Goal: Task Accomplishment & Management: Manage account settings

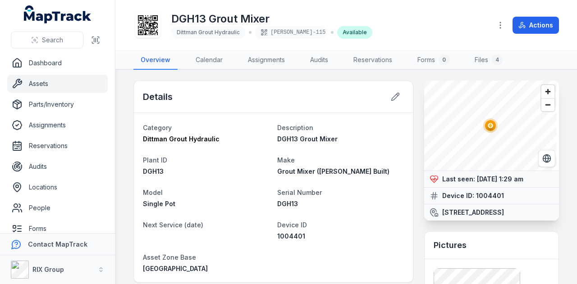
click at [50, 83] on link "Assets" at bounding box center [57, 84] width 101 height 18
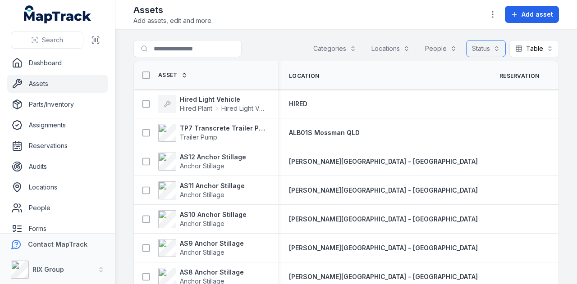
click at [490, 45] on button "Status" at bounding box center [486, 48] width 40 height 17
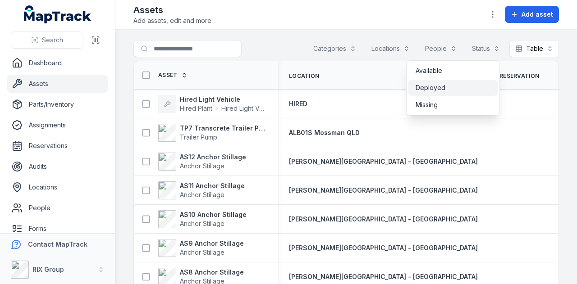
click at [471, 92] on div "Deployed" at bounding box center [453, 87] width 75 height 9
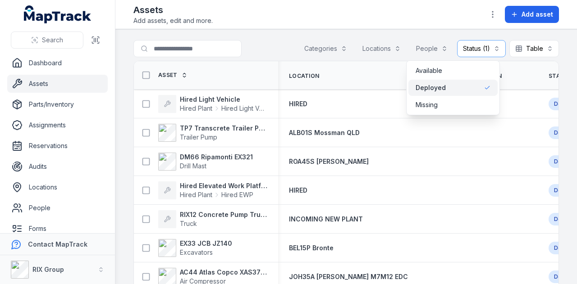
click at [452, 32] on main "Search for assets Categories Locations People Status (1) ******** Table ***** A…" at bounding box center [346, 156] width 462 height 255
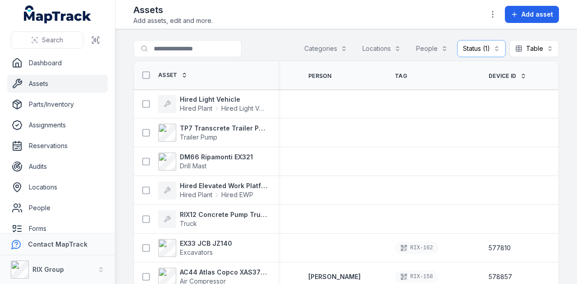
click at [492, 77] on span "Device ID" at bounding box center [503, 76] width 28 height 7
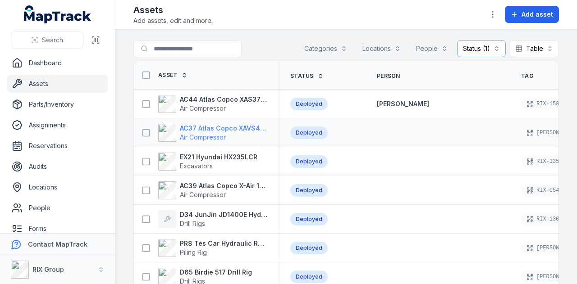
scroll to position [0, 250]
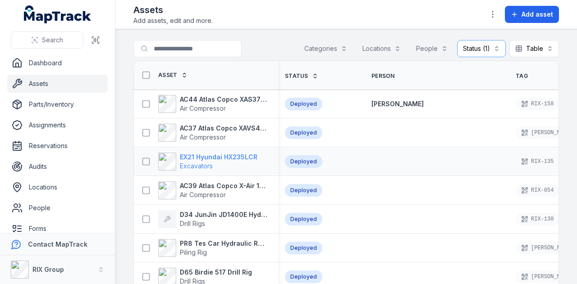
click at [229, 153] on strong "EX21 Hyundai HX235LCR" at bounding box center [219, 157] width 78 height 9
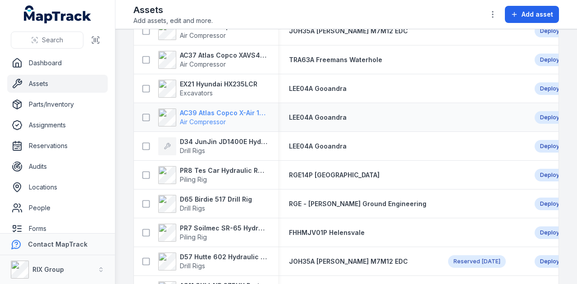
scroll to position [90, 0]
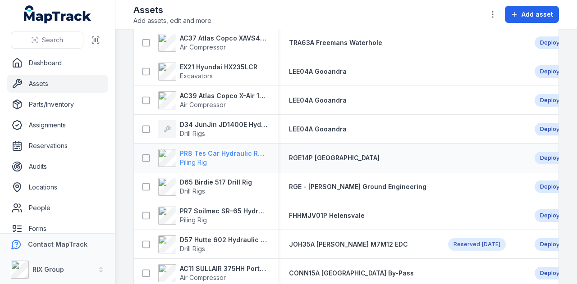
click at [225, 149] on strong "PR8 Tes Car Hydraulic Rotary Rig" at bounding box center [223, 153] width 87 height 9
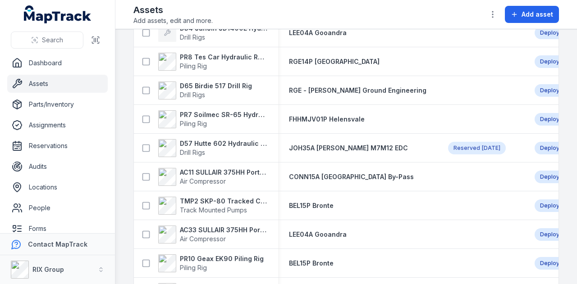
scroll to position [225, 0]
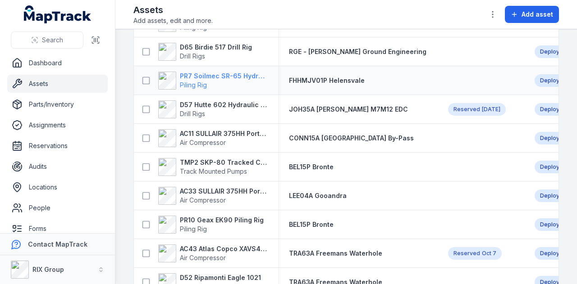
click at [227, 75] on strong "PR7 Soilmec SR-65 Hydraulic Rotary Rig" at bounding box center [223, 76] width 87 height 9
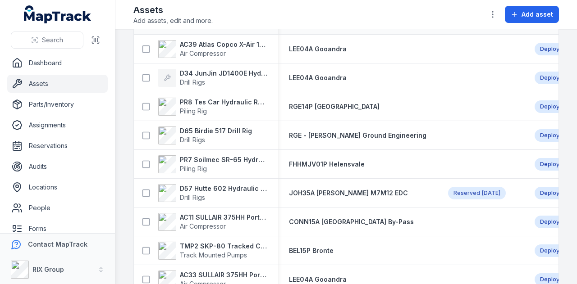
scroll to position [225, 0]
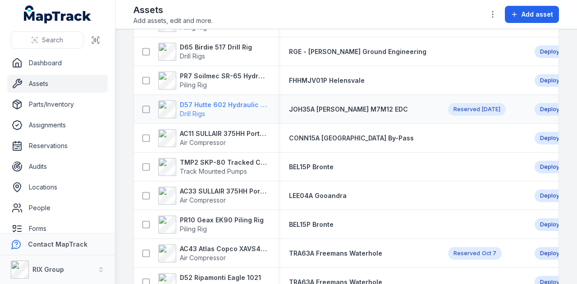
click at [213, 105] on strong "D57 Hutte 602 Hydraulic Crawler Drill" at bounding box center [223, 105] width 87 height 9
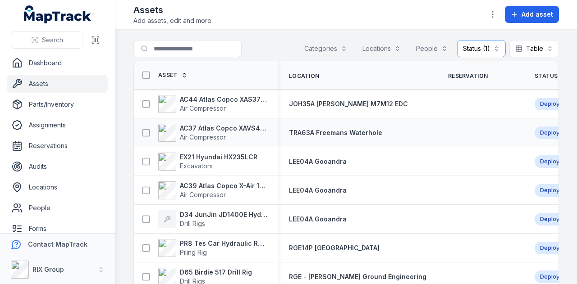
scroll to position [225, 0]
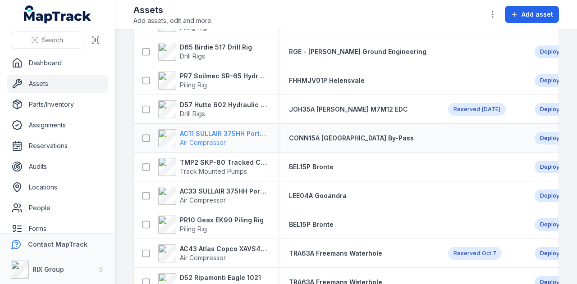
click at [233, 130] on strong "AC11 SULLAIR 375HH Portable Compressor" at bounding box center [223, 133] width 87 height 9
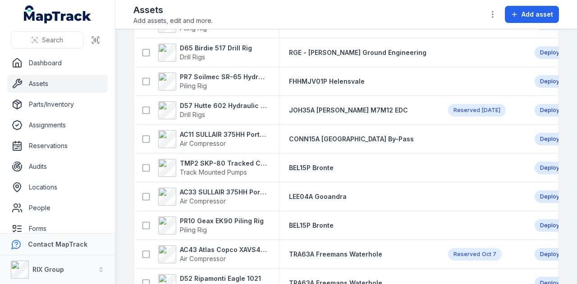
scroll to position [225, 0]
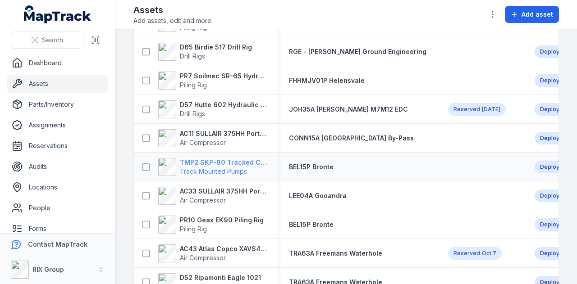
click at [211, 162] on strong "TMP2 SKP-80 Tracked Concrete Pump" at bounding box center [223, 162] width 87 height 9
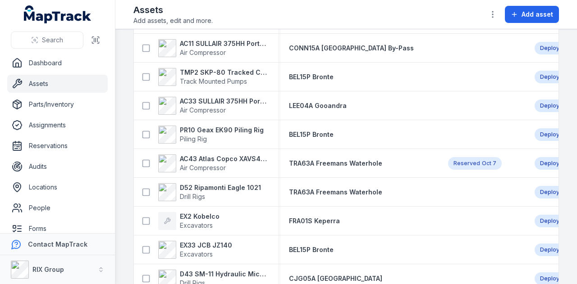
scroll to position [270, 0]
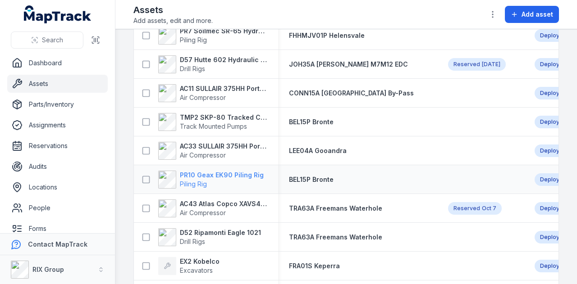
click at [219, 173] on strong "PR10 Geax EK90 Piling Rig" at bounding box center [222, 175] width 84 height 9
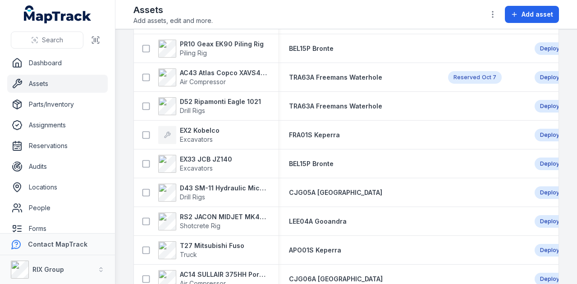
scroll to position [406, 0]
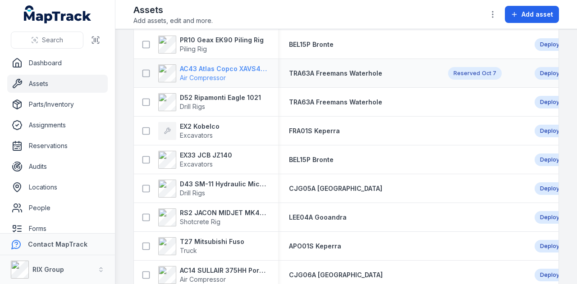
click at [214, 70] on strong "AC43 Atlas Copco XAVS450" at bounding box center [223, 68] width 87 height 9
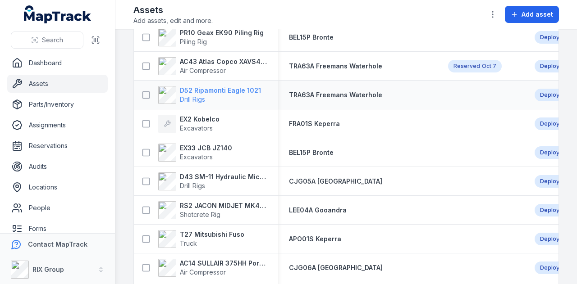
scroll to position [451, 0]
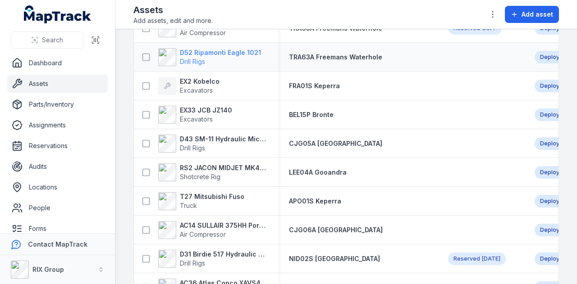
click at [216, 52] on strong "D52 Ripamonti Eagle 1021" at bounding box center [220, 52] width 81 height 9
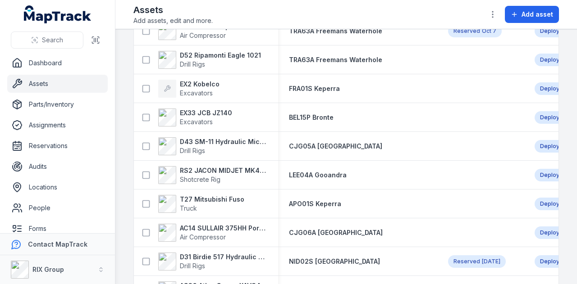
scroll to position [451, 0]
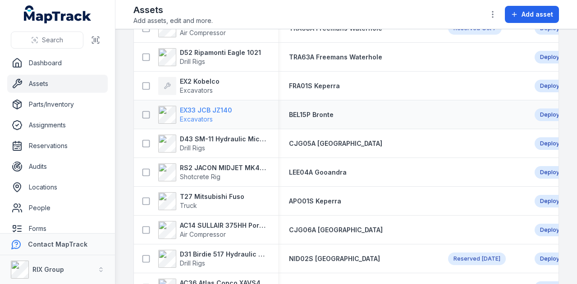
click at [207, 110] on strong "EX33 JCB JZ140" at bounding box center [206, 110] width 52 height 9
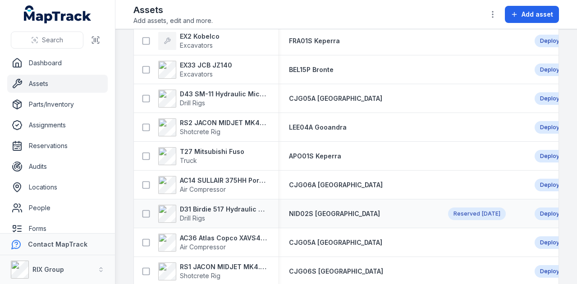
scroll to position [451, 0]
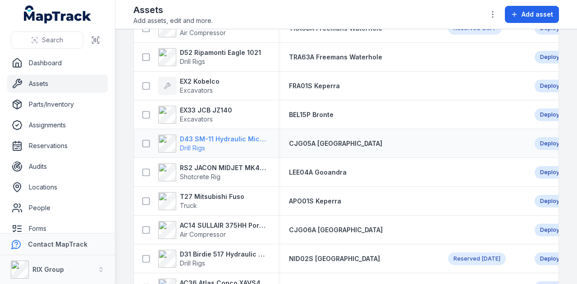
click at [224, 137] on strong "D43 SM-11 Hydraulic Microdrilling" at bounding box center [223, 139] width 87 height 9
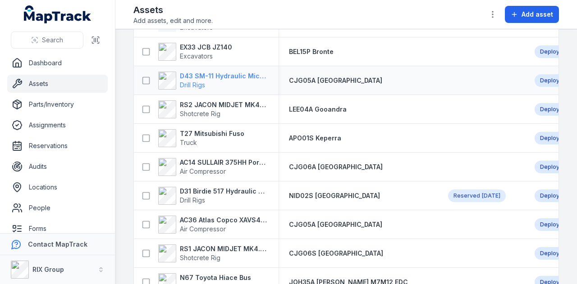
scroll to position [496, 0]
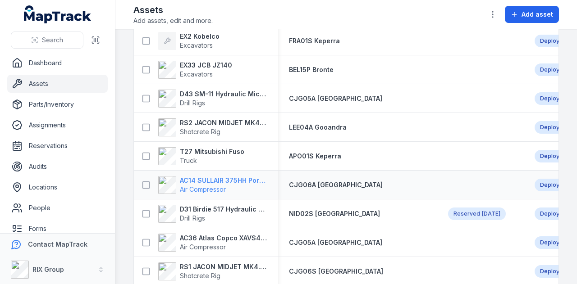
click at [203, 178] on strong "AC14 SULLAIR 375HH Portable Compressor" at bounding box center [223, 180] width 87 height 9
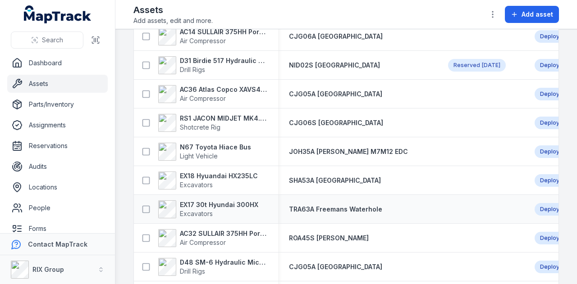
scroll to position [631, 0]
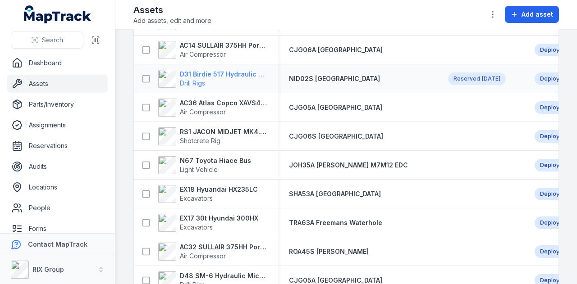
click at [218, 73] on strong "D31 Birdie 517 Hydraulic Drill Rig" at bounding box center [223, 74] width 87 height 9
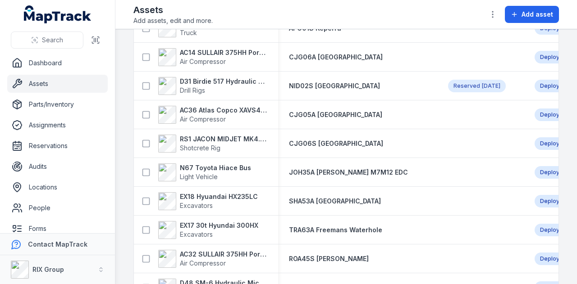
scroll to position [631, 0]
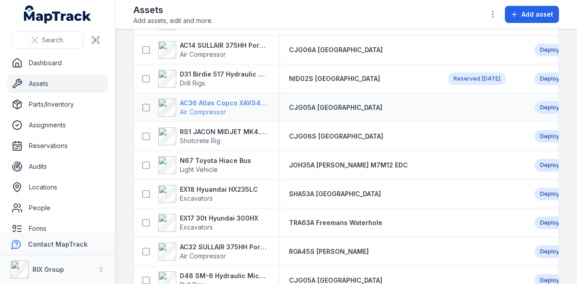
click at [243, 101] on strong "AC36 Atlas Copco XAVS450" at bounding box center [223, 103] width 87 height 9
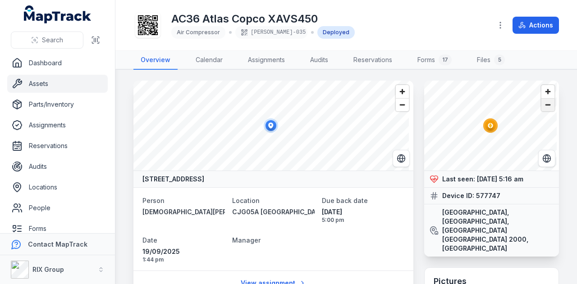
click at [543, 105] on span "Zoom out" at bounding box center [547, 105] width 13 height 13
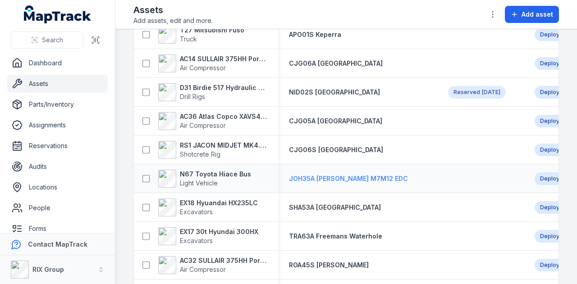
scroll to position [631, 0]
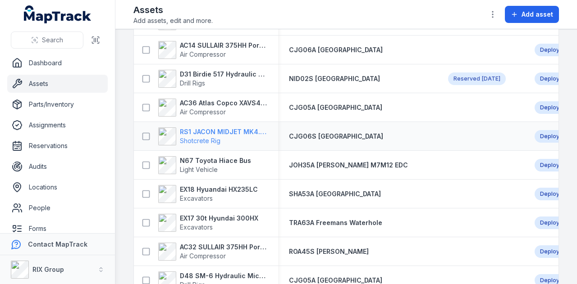
click at [250, 134] on strong "RS1 JACON MIDJET MK4.5 Shot Crete Spray Pump" at bounding box center [223, 132] width 87 height 9
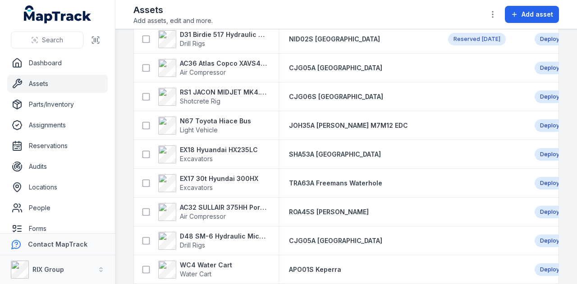
scroll to position [721, 0]
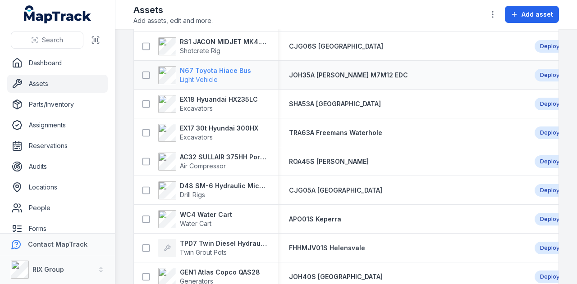
click at [226, 69] on strong "N67 Toyota Hiace Bus" at bounding box center [215, 70] width 71 height 9
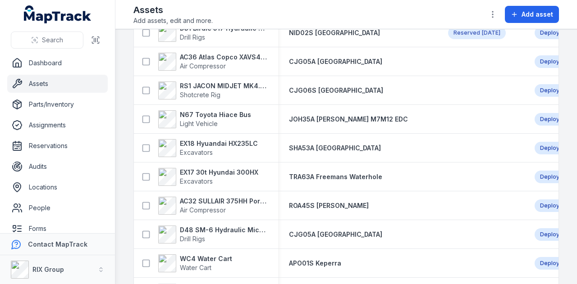
scroll to position [676, 0]
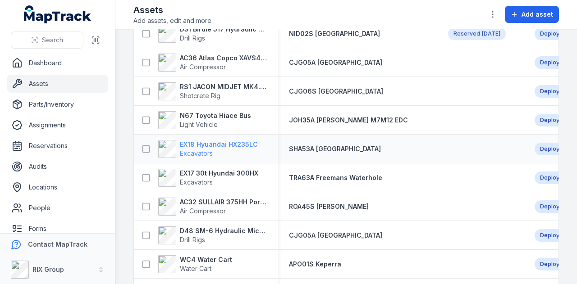
click at [220, 149] on span "Excavators" at bounding box center [219, 153] width 78 height 9
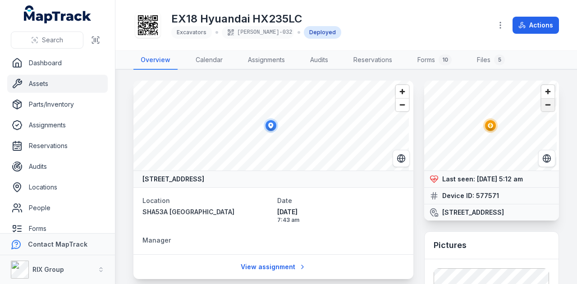
click at [541, 103] on span "Zoom out" at bounding box center [547, 105] width 13 height 13
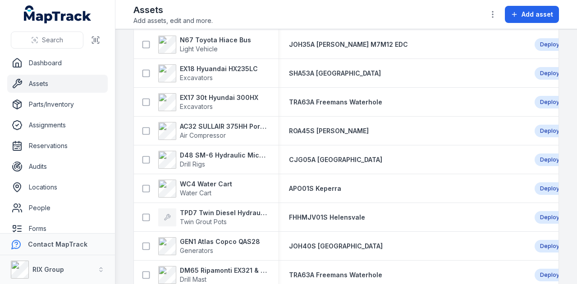
scroll to position [766, 0]
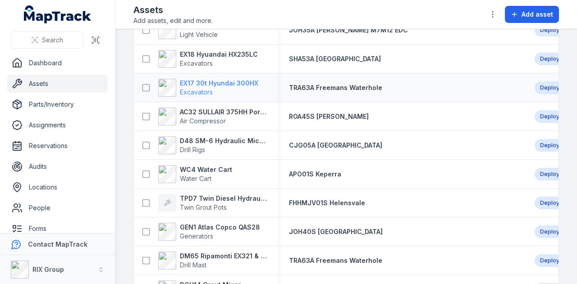
click at [226, 83] on strong "EX17 30t Hyundai 300HX" at bounding box center [219, 83] width 78 height 9
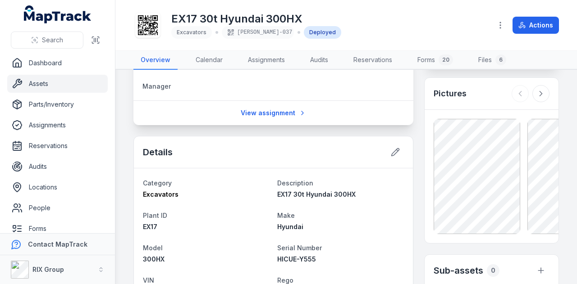
scroll to position [45, 0]
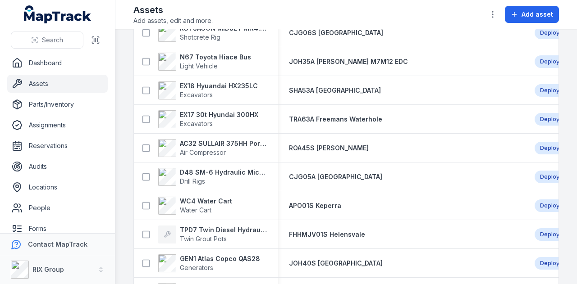
scroll to position [721, 0]
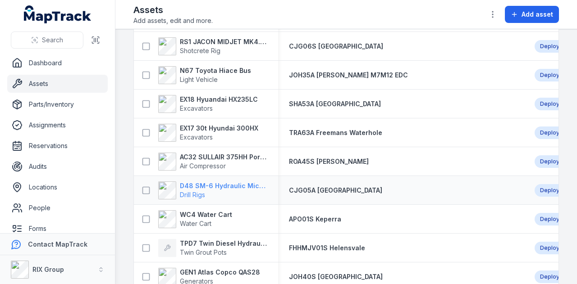
click at [221, 182] on strong "D48 SM-6 Hydraulic Micro Drill Rig" at bounding box center [223, 186] width 87 height 9
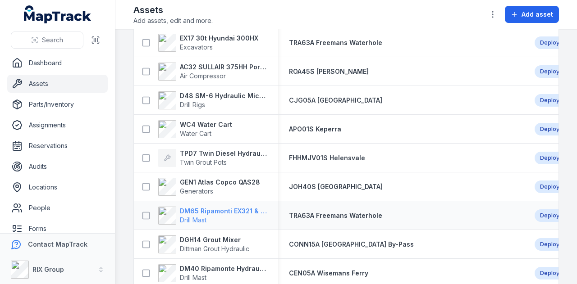
scroll to position [856, 0]
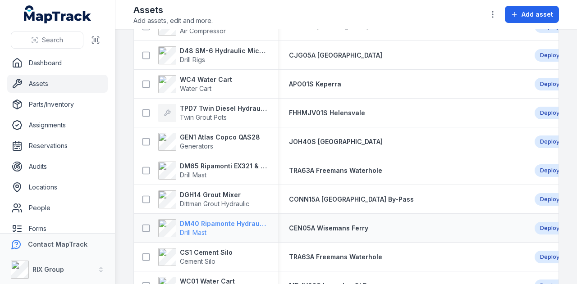
click at [236, 223] on strong "DM40 Ripamonte Hydraulic Drill Mast & EuroDrill RH10X" at bounding box center [223, 224] width 87 height 9
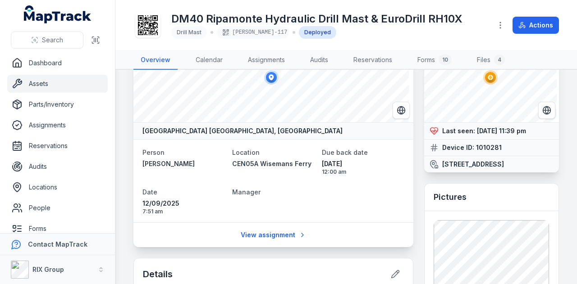
scroll to position [90, 0]
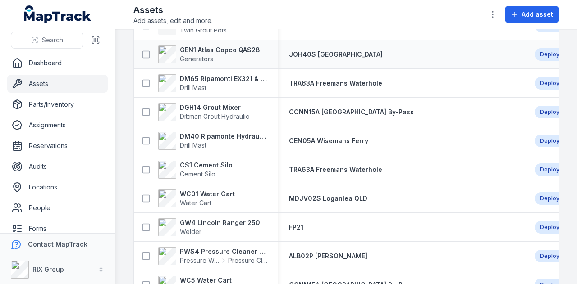
scroll to position [947, 0]
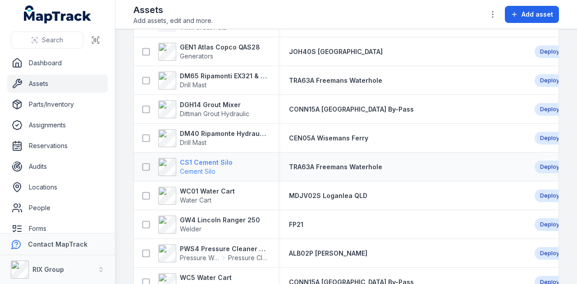
click at [210, 165] on strong "CS1 Cement Silo" at bounding box center [206, 162] width 53 height 9
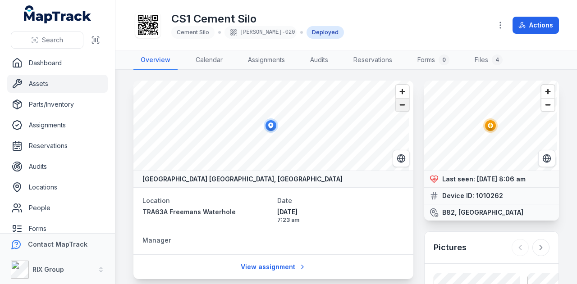
scroll to position [90, 0]
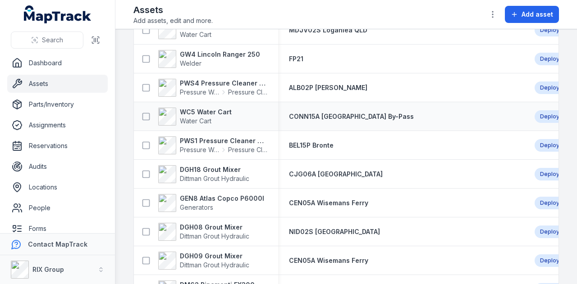
scroll to position [1127, 0]
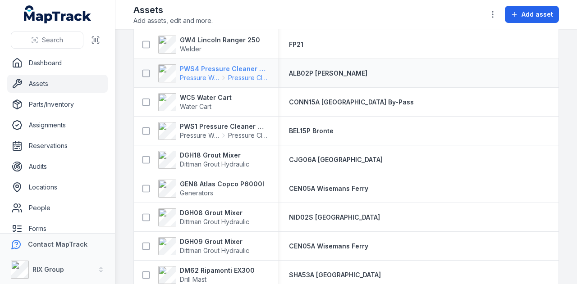
click at [231, 67] on strong "PWS4 Pressure Cleaner Skid Mounted" at bounding box center [223, 68] width 87 height 9
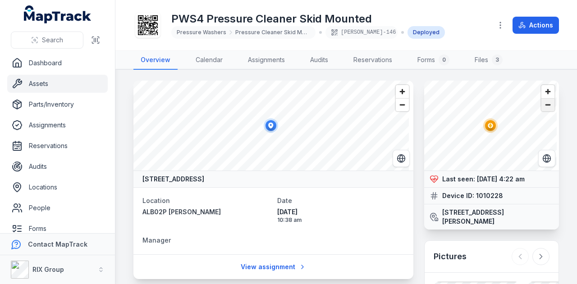
click at [541, 103] on span "Zoom out" at bounding box center [547, 105] width 13 height 13
click at [545, 90] on span "Zoom in" at bounding box center [547, 91] width 13 height 13
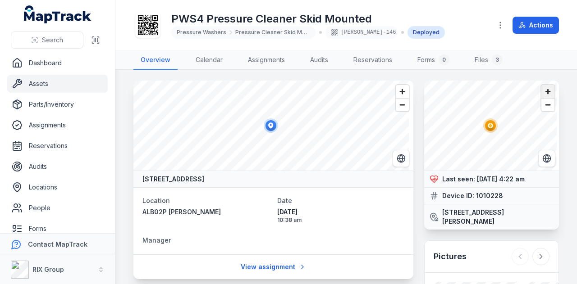
click at [545, 90] on span "Zoom in" at bounding box center [547, 91] width 13 height 13
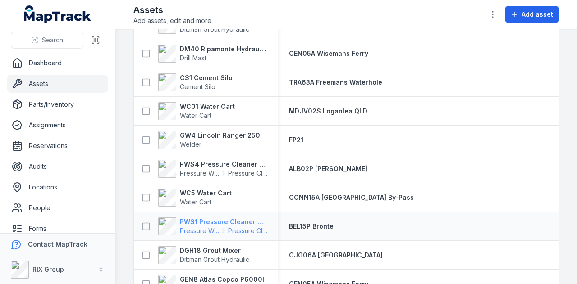
scroll to position [1037, 0]
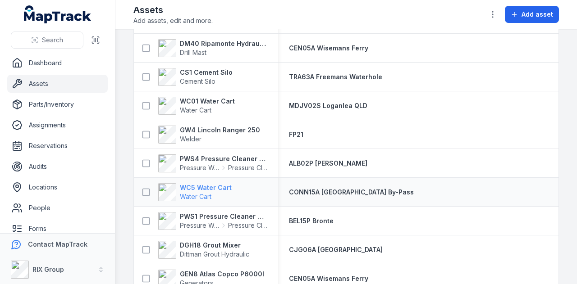
click at [211, 185] on strong "WC5 Water Cart" at bounding box center [206, 187] width 52 height 9
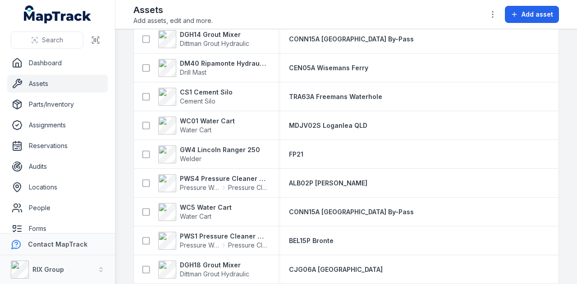
scroll to position [1037, 0]
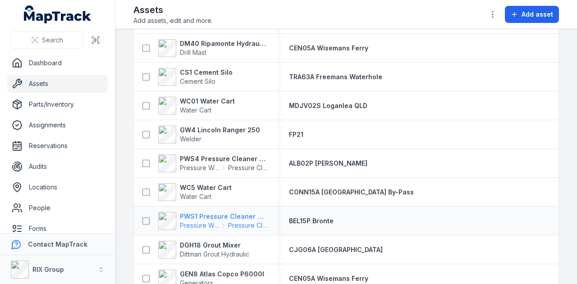
click at [225, 213] on strong "PWS1 Pressure Cleaner Skid Mounted" at bounding box center [223, 216] width 87 height 9
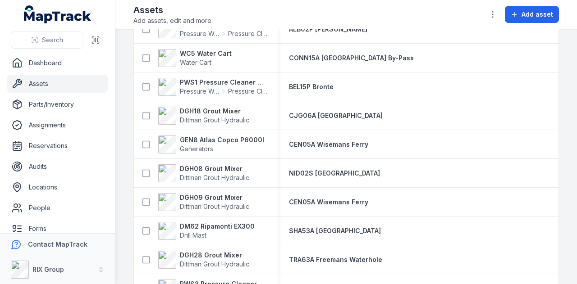
scroll to position [1172, 0]
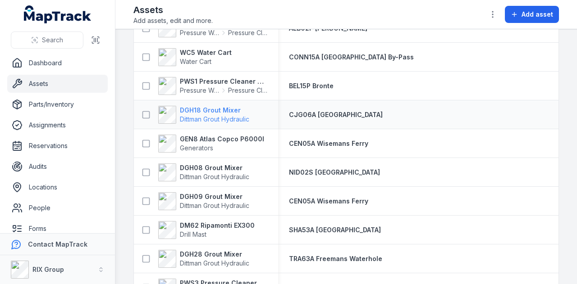
click at [204, 107] on strong "DGH18 Grout Mixer" at bounding box center [214, 110] width 69 height 9
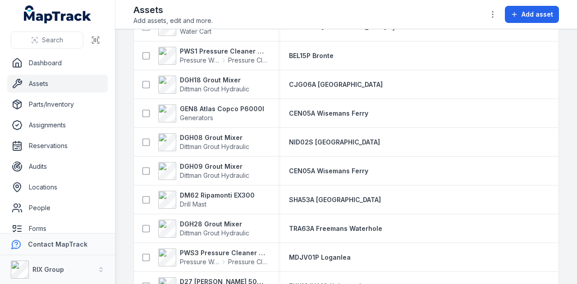
scroll to position [1157, 0]
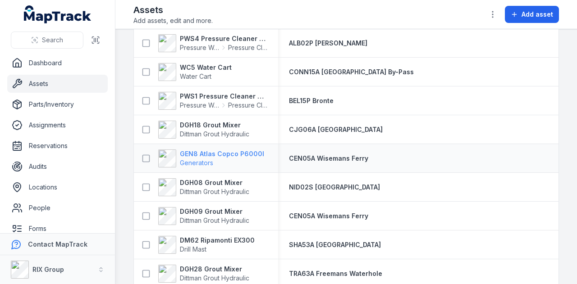
click at [226, 154] on strong "GEN8 Atlas Copco P6000I" at bounding box center [222, 154] width 84 height 9
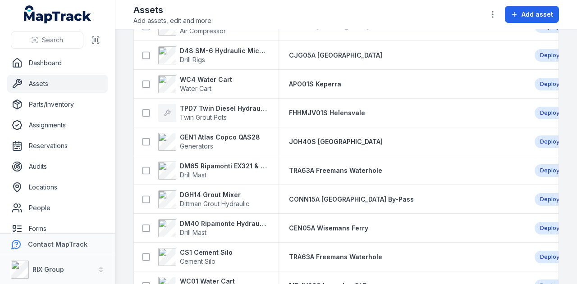
scroll to position [1127, 0]
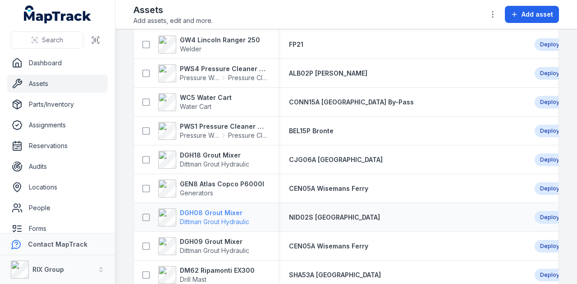
click at [223, 209] on strong "DGH08 Grout Mixer" at bounding box center [214, 213] width 69 height 9
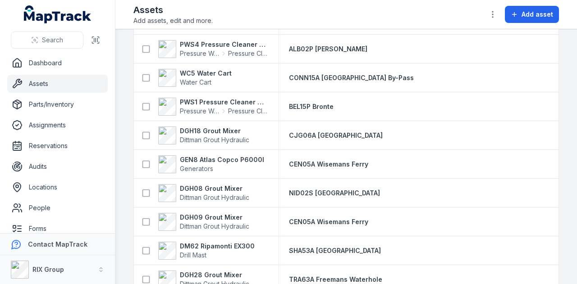
scroll to position [1172, 0]
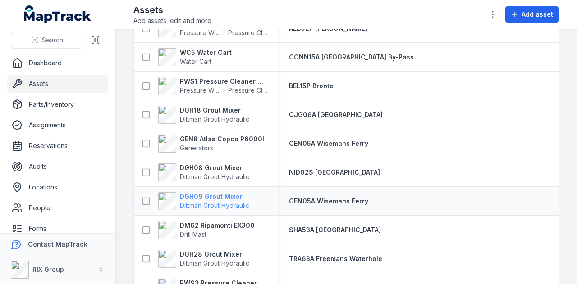
click at [226, 197] on strong "DGH09 Grout Mixer" at bounding box center [214, 196] width 69 height 9
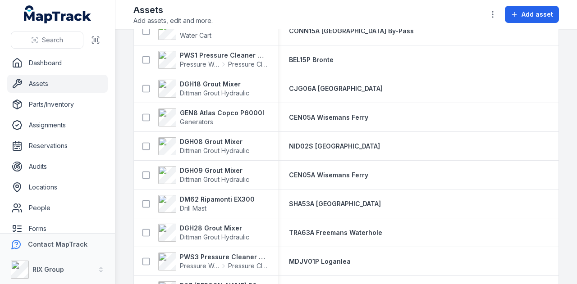
scroll to position [1217, 0]
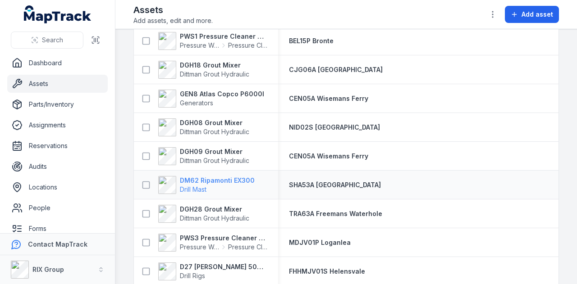
click at [223, 185] on span "Drill Mast" at bounding box center [217, 189] width 75 height 9
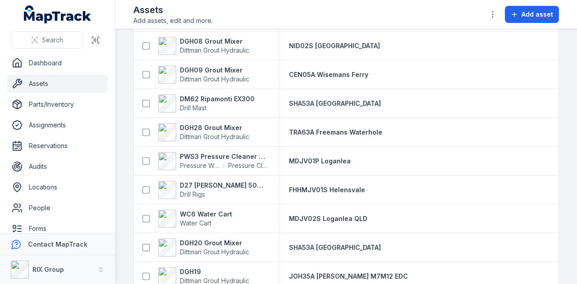
scroll to position [1307, 0]
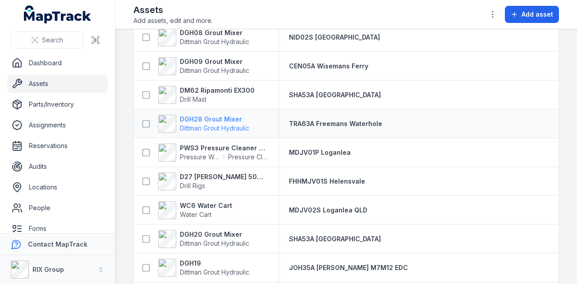
click at [225, 119] on strong "DGH28 Grout Mixer" at bounding box center [214, 119] width 69 height 9
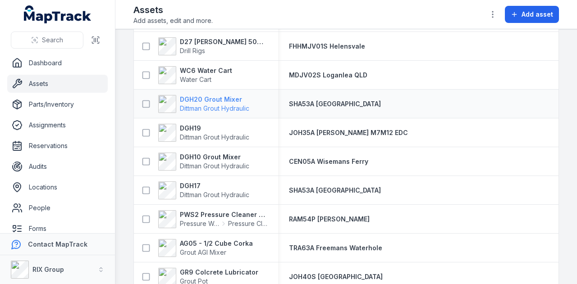
scroll to position [1487, 0]
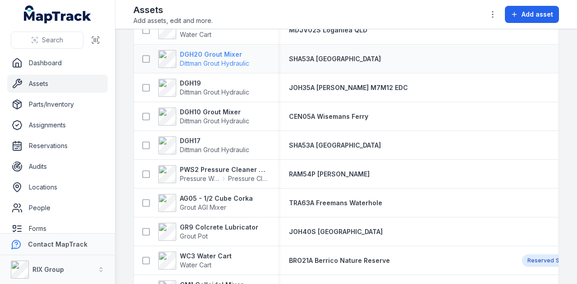
click at [216, 50] on strong "DGH20 Grout Mixer" at bounding box center [214, 54] width 69 height 9
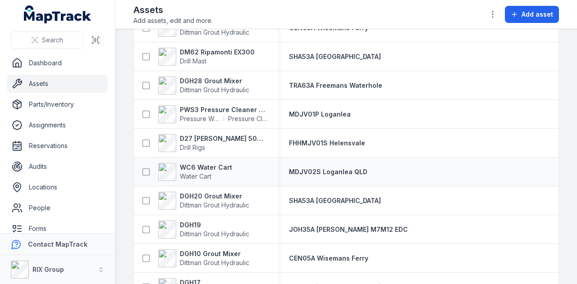
scroll to position [1397, 0]
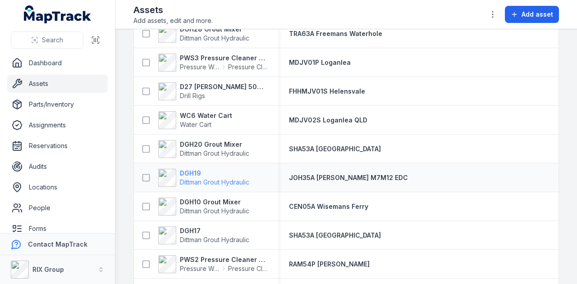
click at [194, 171] on strong "DGH19" at bounding box center [214, 173] width 69 height 9
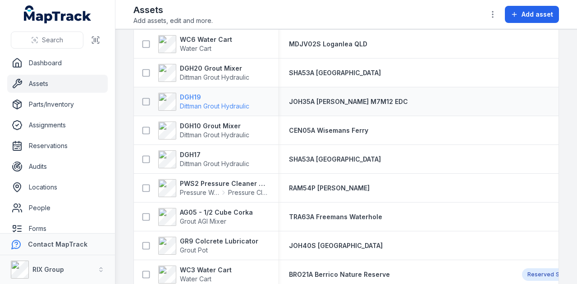
scroll to position [1487, 0]
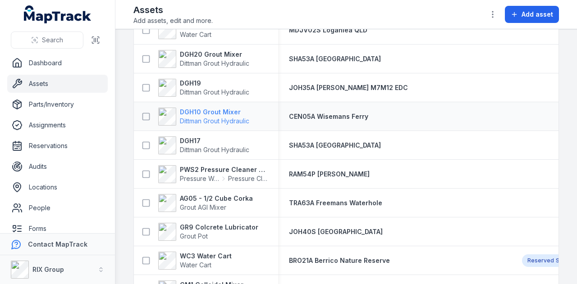
click at [220, 110] on strong "DGH10 Grout Mixer" at bounding box center [214, 112] width 69 height 9
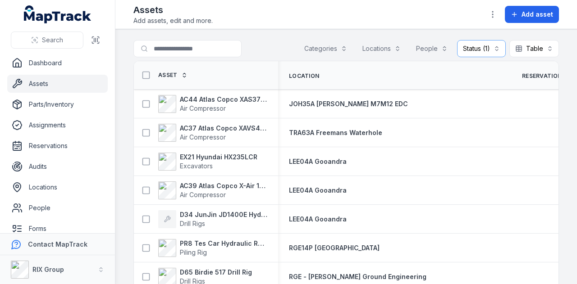
drag, startPoint x: 570, startPoint y: 161, endPoint x: 577, endPoint y: 157, distance: 7.9
click at [575, 158] on main "Search for assets Categories Locations People Status (1) ******** Table ***** A…" at bounding box center [346, 156] width 462 height 255
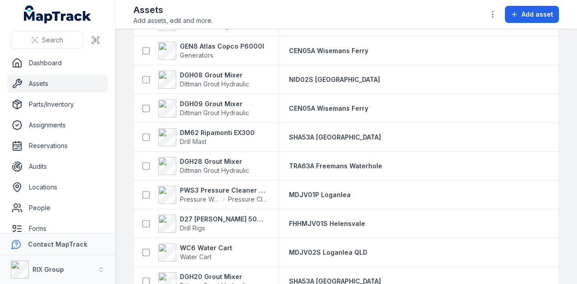
scroll to position [1488, 0]
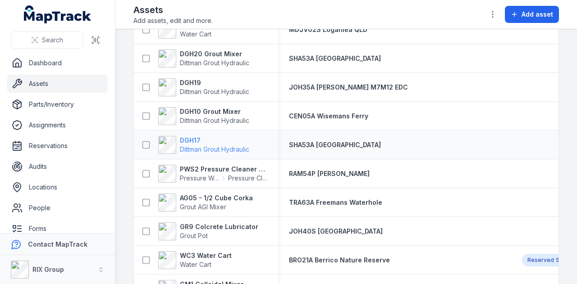
click at [197, 136] on strong "DGH17" at bounding box center [214, 140] width 69 height 9
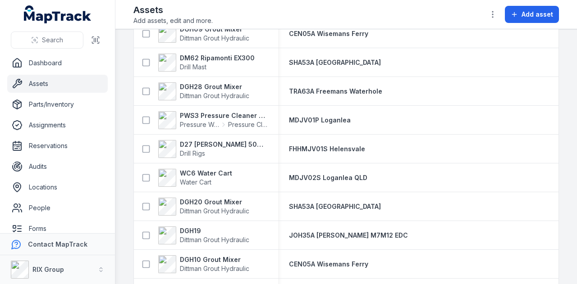
scroll to position [1563, 0]
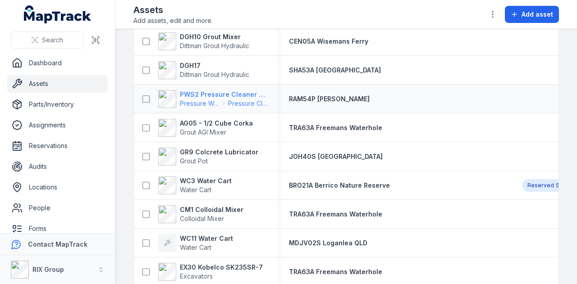
click at [223, 95] on strong "PWS2 Pressure Cleaner Skid Mounted" at bounding box center [223, 94] width 87 height 9
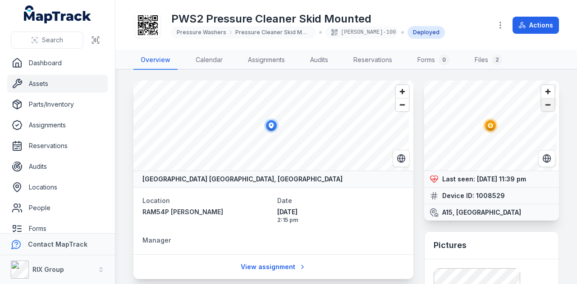
click at [541, 105] on span "Zoom out" at bounding box center [547, 105] width 13 height 13
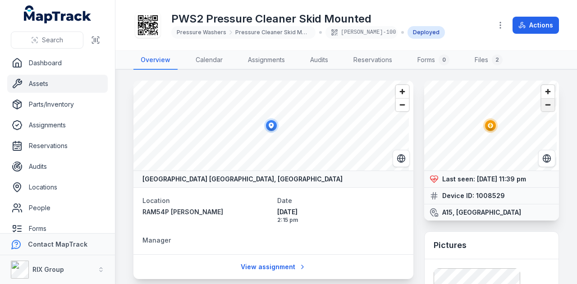
click at [541, 105] on span "Zoom out" at bounding box center [547, 105] width 13 height 13
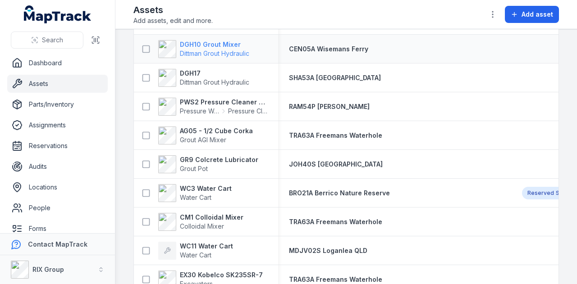
scroll to position [1559, 0]
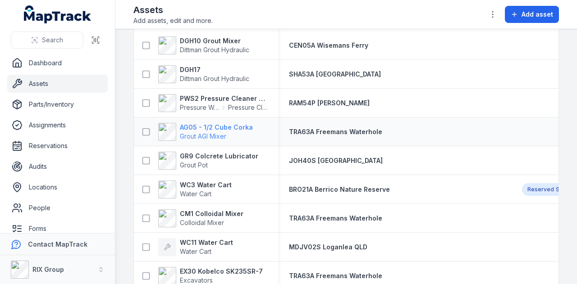
click at [214, 127] on strong "AG05 - 1/2 Cube Corka" at bounding box center [216, 127] width 73 height 9
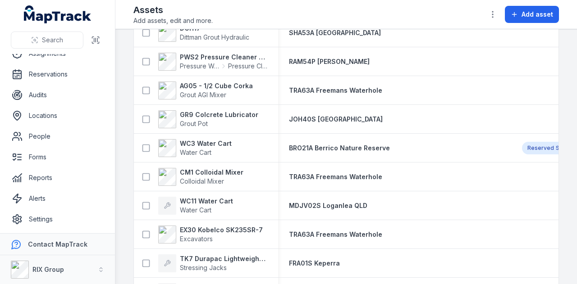
scroll to position [1623, 0]
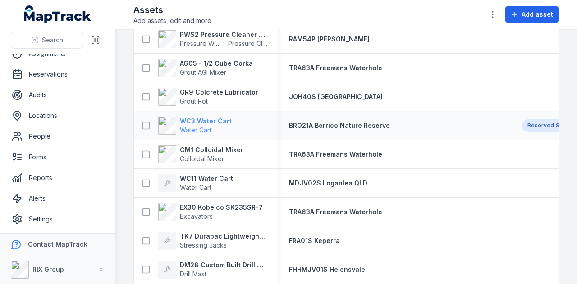
click at [213, 122] on strong "WC3 Water Cart" at bounding box center [206, 121] width 52 height 9
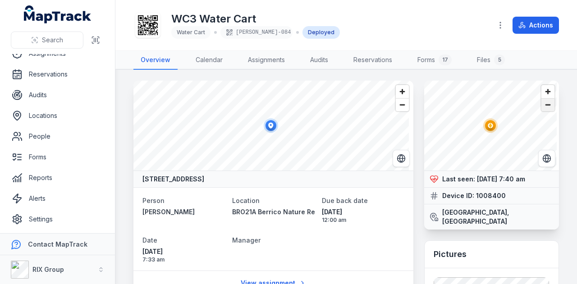
click at [541, 110] on span "Zoom out" at bounding box center [547, 105] width 13 height 13
click at [541, 109] on span "Zoom out" at bounding box center [547, 105] width 13 height 13
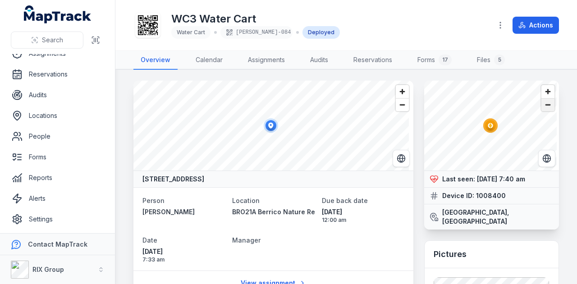
click at [541, 109] on span "Zoom out" at bounding box center [547, 105] width 13 height 13
click at [545, 88] on span "Zoom in" at bounding box center [547, 91] width 13 height 13
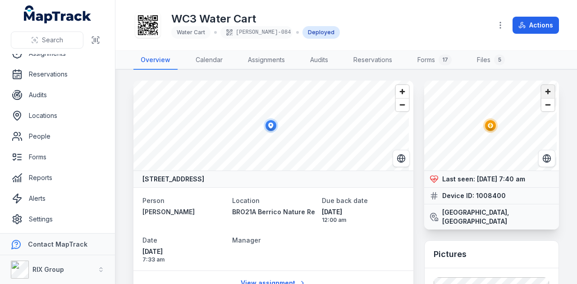
click at [545, 88] on span "Zoom in" at bounding box center [547, 91] width 13 height 13
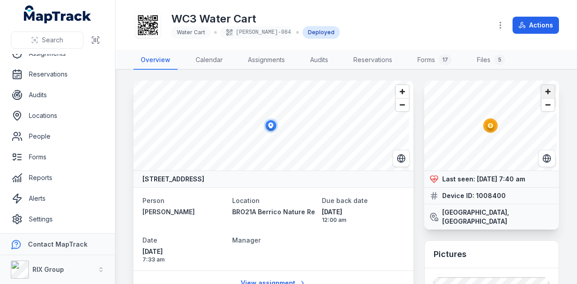
click at [545, 88] on span "Zoom in" at bounding box center [547, 91] width 13 height 13
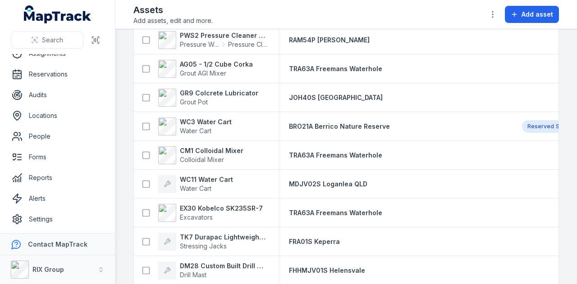
scroll to position [1623, 0]
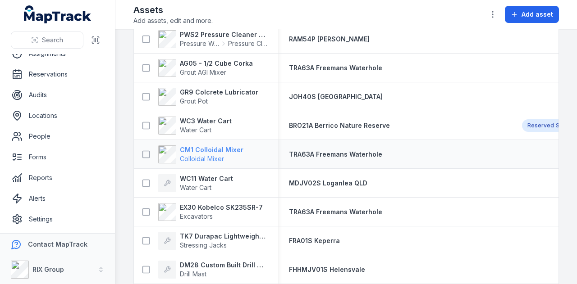
click at [216, 147] on strong "CM1 Colloidal Mixer" at bounding box center [212, 150] width 64 height 9
click at [220, 179] on strong "WC11 Water Cart" at bounding box center [206, 178] width 53 height 9
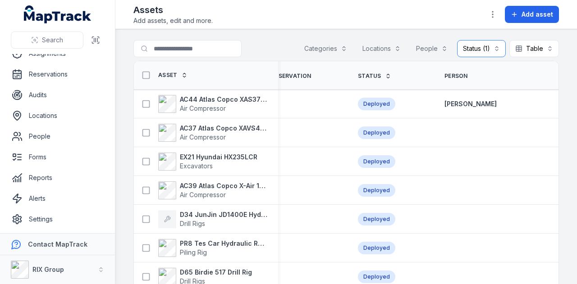
click at [486, 45] on button "Status (1) ********" at bounding box center [481, 48] width 49 height 17
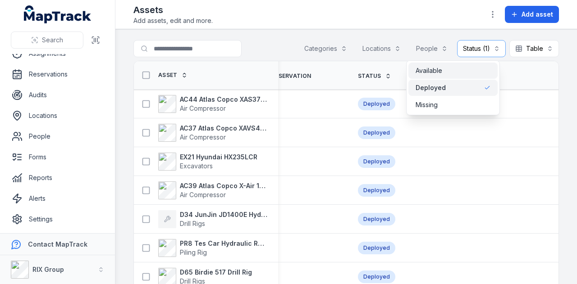
click at [439, 74] on span "Available" at bounding box center [429, 70] width 27 height 9
click at [435, 88] on span "Deployed" at bounding box center [431, 87] width 30 height 9
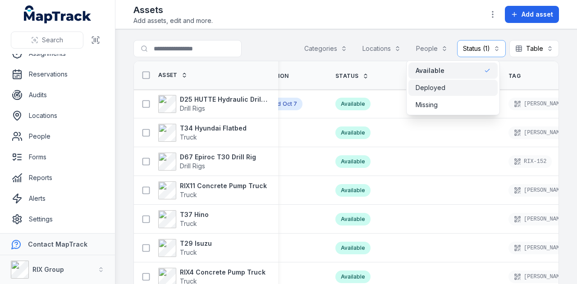
scroll to position [0, 245]
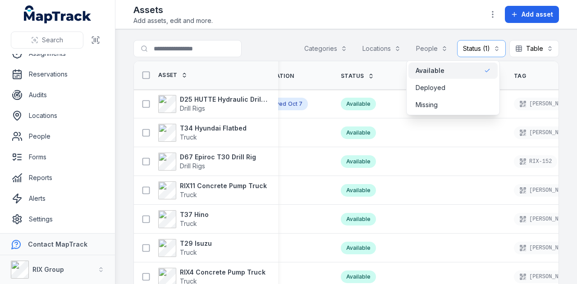
click at [390, 30] on main "Search for assets Categories Locations People Status (1) ********* Table ***** …" at bounding box center [346, 156] width 462 height 255
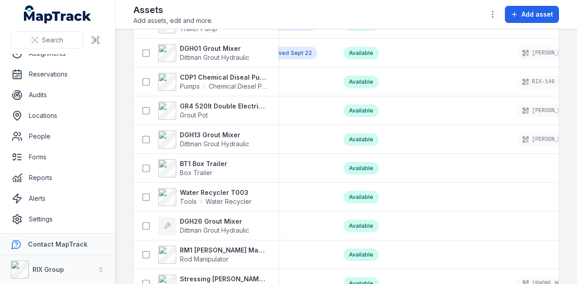
scroll to position [1637, 0]
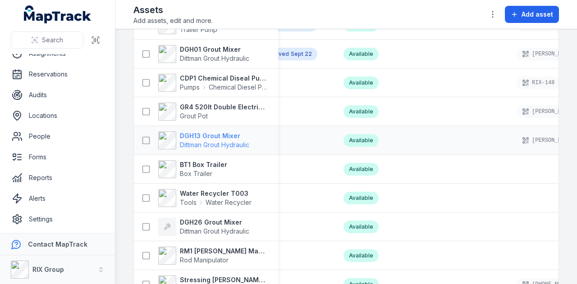
click at [233, 135] on strong "DGH13 Grout Mixer" at bounding box center [214, 136] width 69 height 9
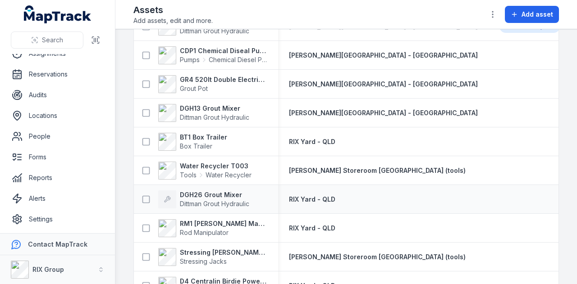
scroll to position [1615, 0]
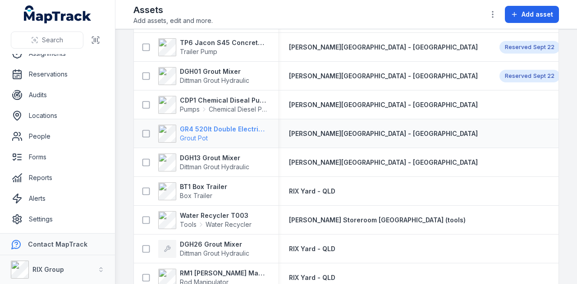
click at [215, 128] on strong "GR4 520lt Double Electric Twin Pot" at bounding box center [223, 129] width 87 height 9
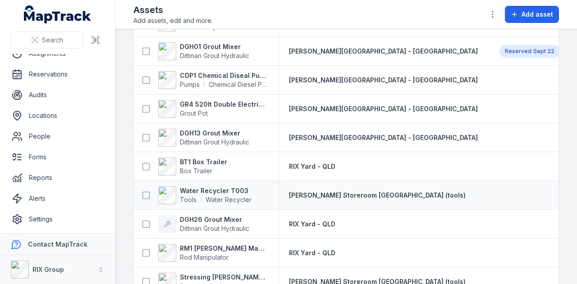
scroll to position [1619, 0]
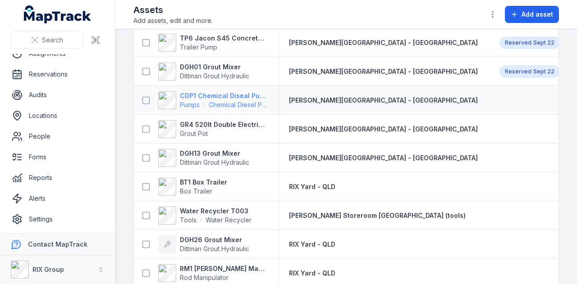
click at [221, 97] on strong "CDP1 Chemical Diseal Pump" at bounding box center [223, 96] width 87 height 9
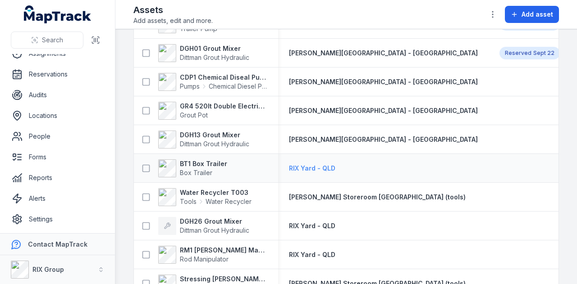
scroll to position [1593, 0]
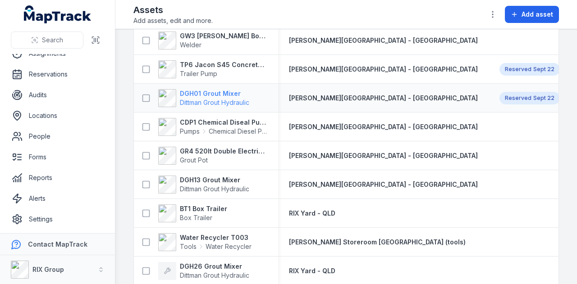
click at [215, 91] on strong "DGH01 Grout Mixer" at bounding box center [214, 93] width 69 height 9
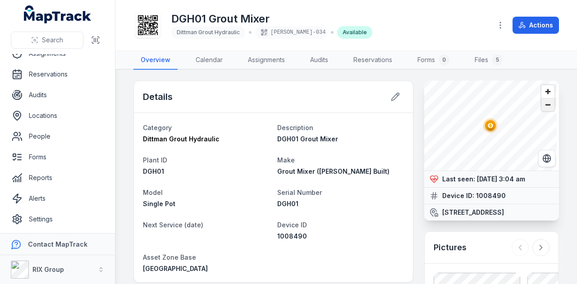
click at [541, 107] on span "Zoom out" at bounding box center [547, 105] width 13 height 13
click at [541, 89] on span "Zoom in" at bounding box center [547, 91] width 13 height 13
click at [541, 99] on span "Zoom out" at bounding box center [547, 105] width 13 height 13
click at [541, 101] on span "Zoom out" at bounding box center [547, 105] width 13 height 13
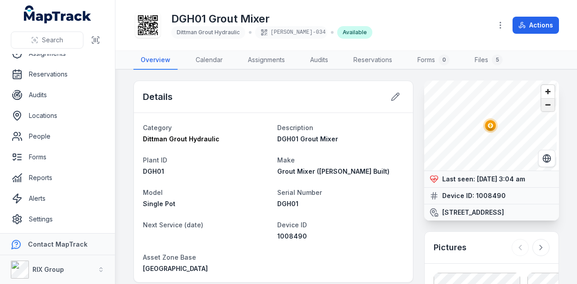
click at [541, 101] on span "Zoom out" at bounding box center [547, 105] width 13 height 13
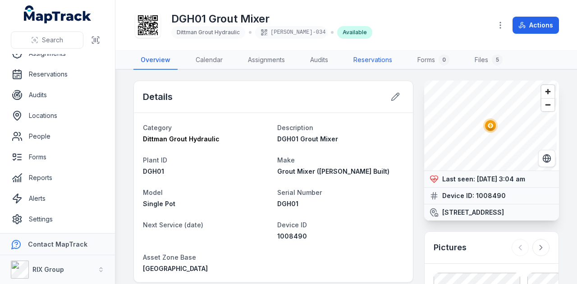
click at [386, 55] on link "Reservations" at bounding box center [372, 60] width 53 height 19
click at [540, 30] on button "Actions" at bounding box center [536, 25] width 46 height 17
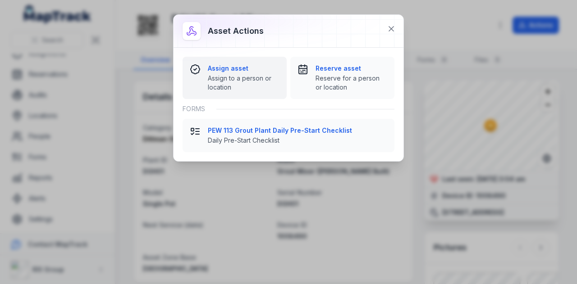
click at [247, 67] on strong "Assign asset" at bounding box center [244, 68] width 72 height 9
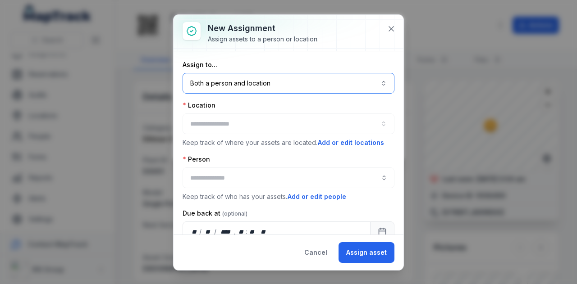
click at [282, 86] on button "Both a person and location ****" at bounding box center [289, 83] width 212 height 21
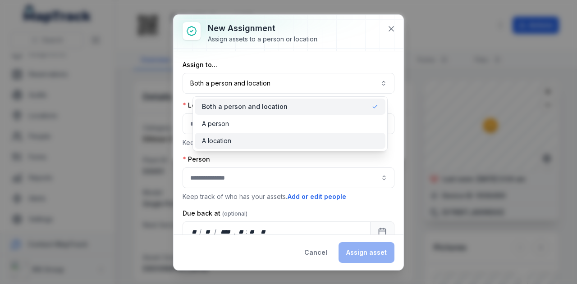
click at [280, 146] on div "A location" at bounding box center [290, 141] width 191 height 16
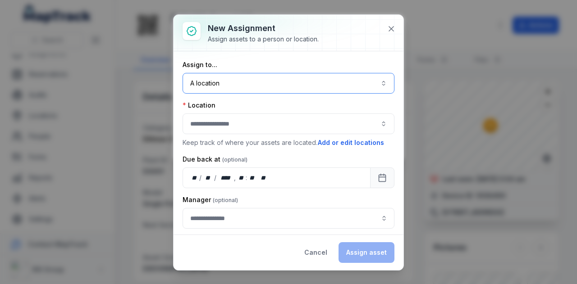
click at [265, 125] on button "button" at bounding box center [289, 124] width 212 height 21
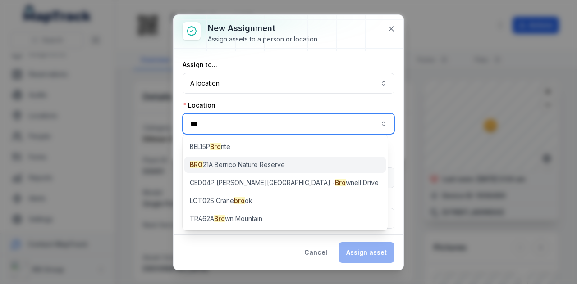
type input "***"
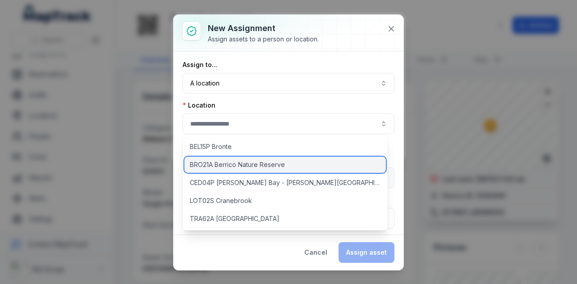
click at [278, 161] on span "BRO21A Berrico Nature Reserve" at bounding box center [237, 164] width 95 height 9
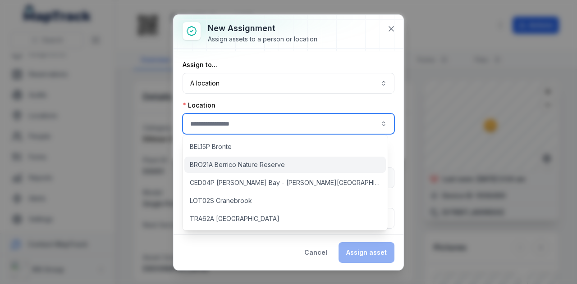
type input "**********"
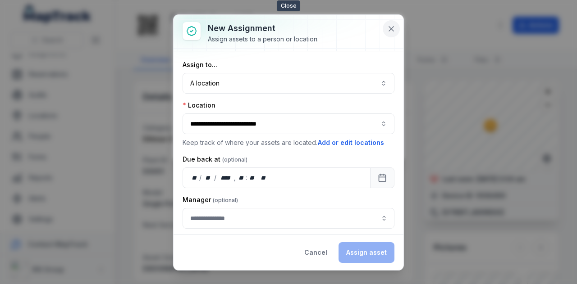
click at [391, 31] on icon at bounding box center [391, 28] width 9 height 9
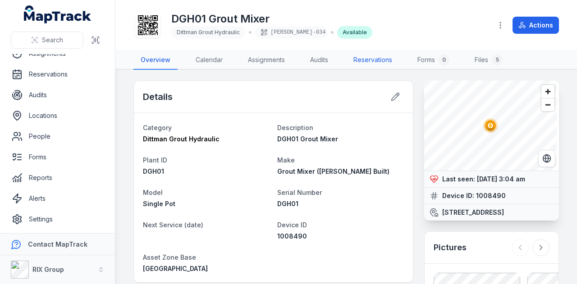
click at [367, 64] on link "Reservations" at bounding box center [372, 60] width 53 height 19
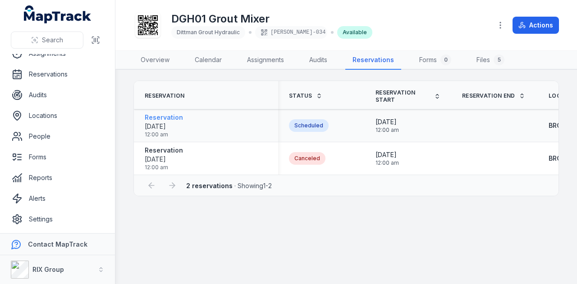
click at [165, 115] on strong "Reservation" at bounding box center [164, 117] width 38 height 9
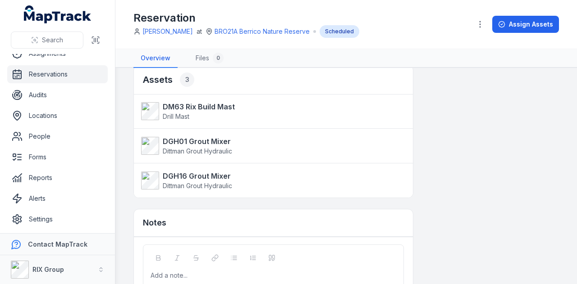
scroll to position [135, 0]
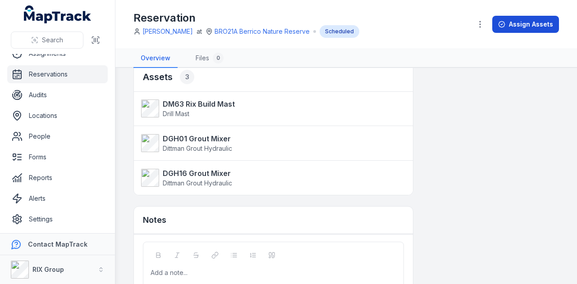
click at [515, 24] on button "Assign Assets" at bounding box center [525, 24] width 67 height 17
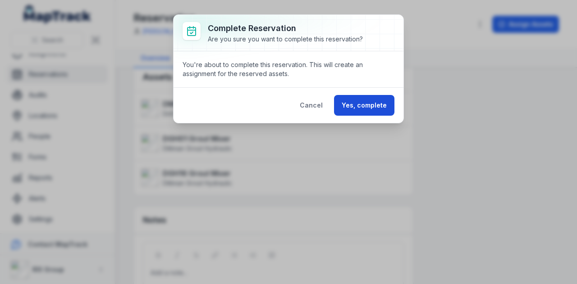
click at [359, 109] on button "Yes, complete" at bounding box center [364, 105] width 60 height 21
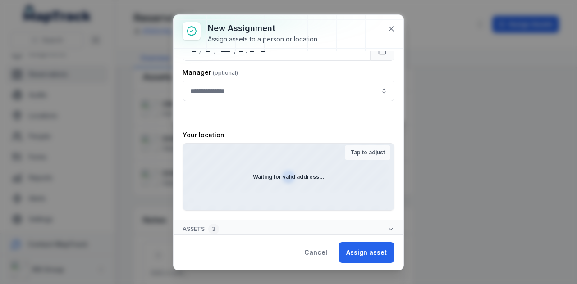
scroll to position [182, 0]
drag, startPoint x: 369, startPoint y: 228, endPoint x: 375, endPoint y: 225, distance: 6.7
click at [374, 226] on button "Assets 3" at bounding box center [289, 229] width 230 height 18
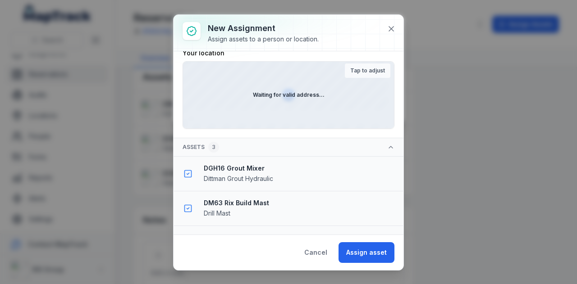
scroll to position [286, 0]
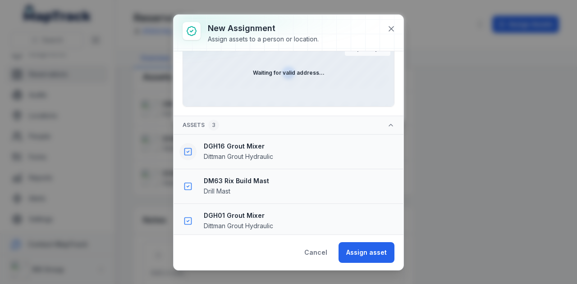
click at [188, 150] on icon "button" at bounding box center [187, 151] width 9 height 9
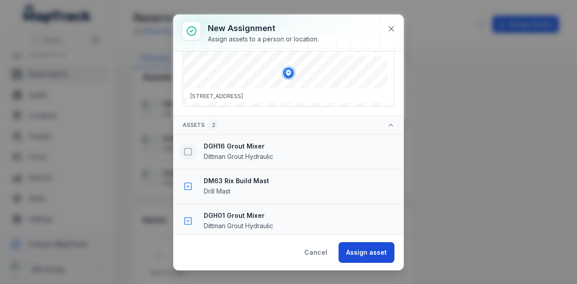
click at [369, 254] on button "Assign asset" at bounding box center [367, 253] width 56 height 21
